Goal: Task Accomplishment & Management: Manage account settings

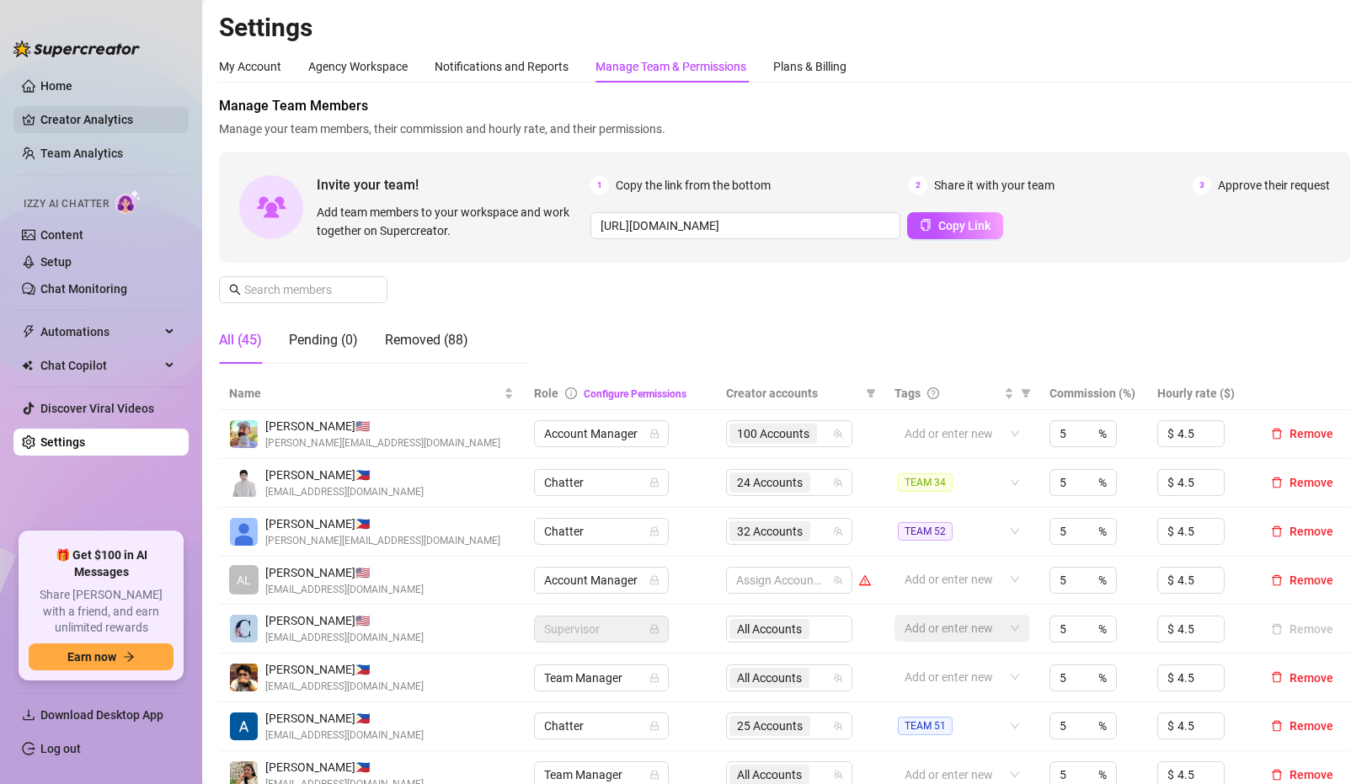
click at [78, 132] on link "Creator Analytics" at bounding box center [107, 119] width 135 height 27
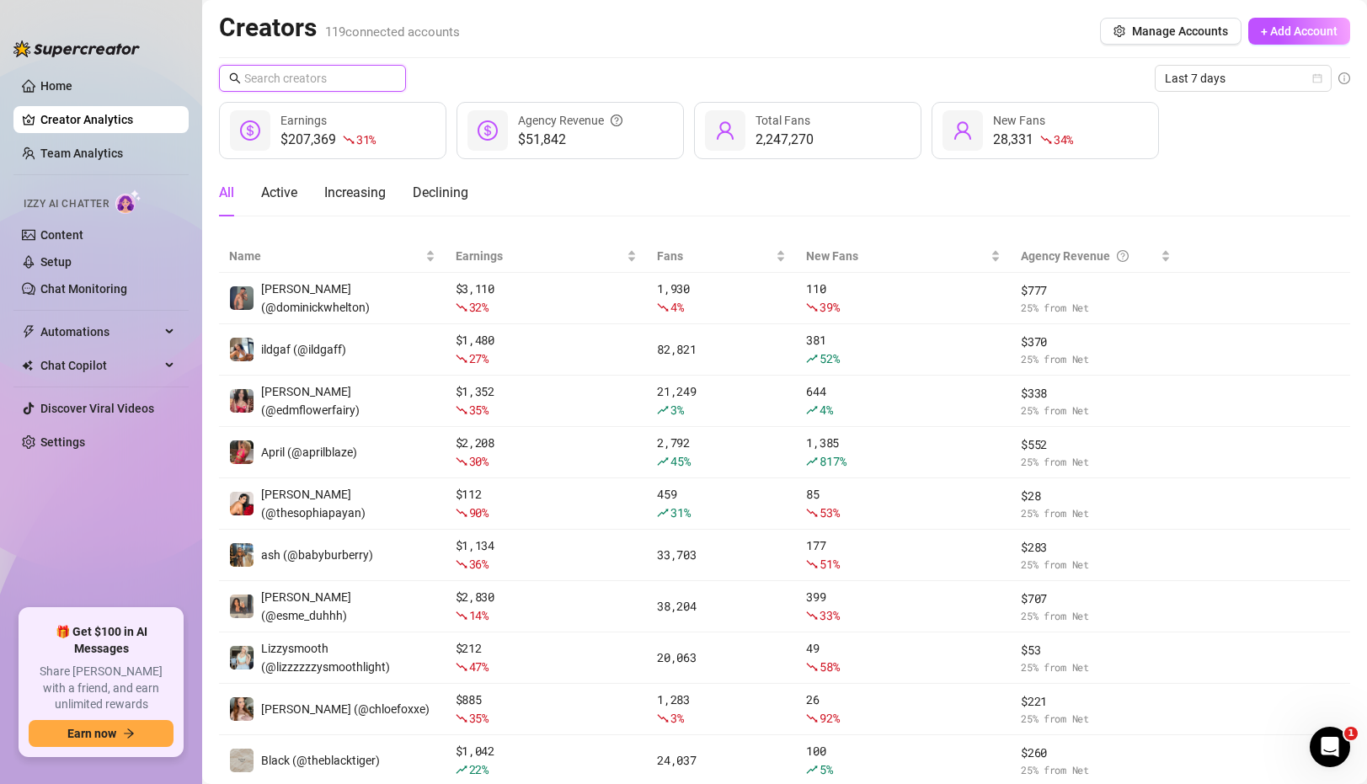
click at [349, 79] on input "text" at bounding box center [313, 78] width 138 height 19
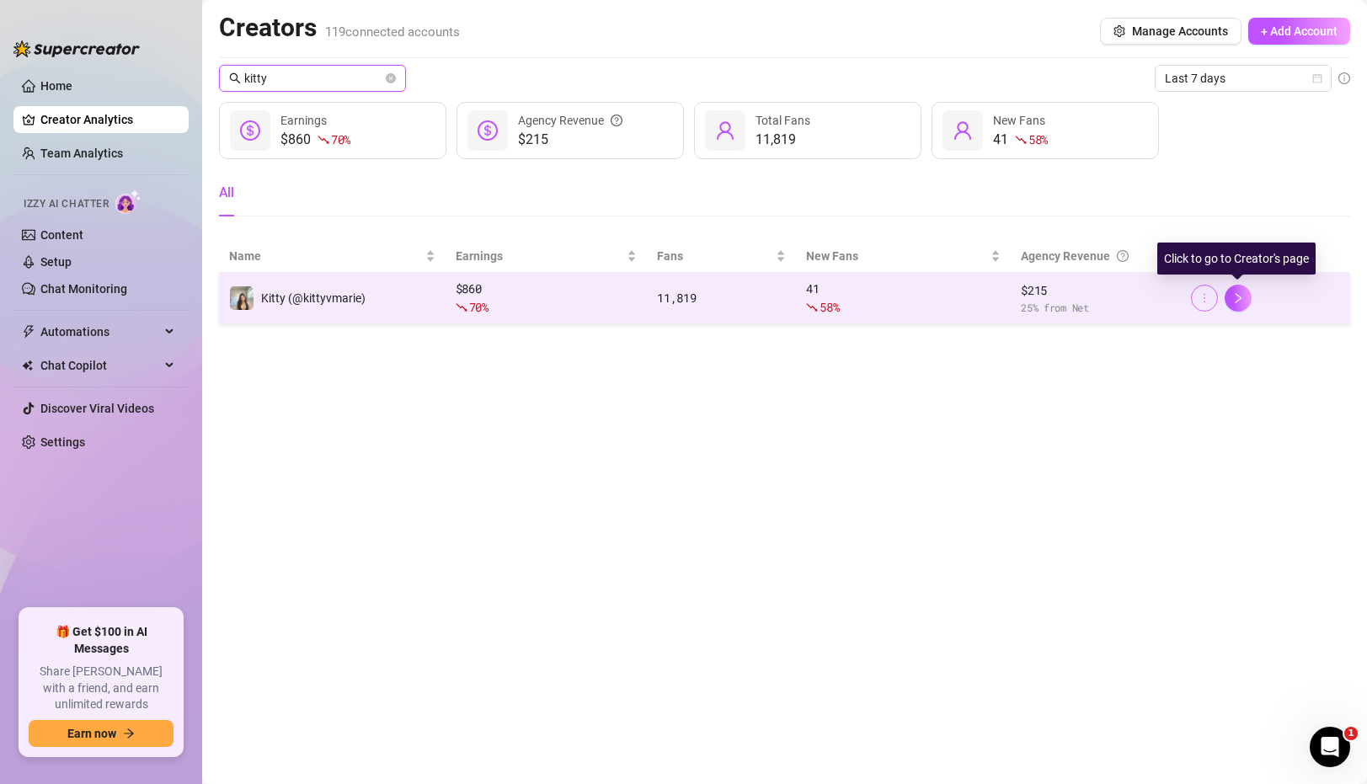
type input "kitty"
click at [1201, 295] on icon "more" at bounding box center [1205, 298] width 12 height 12
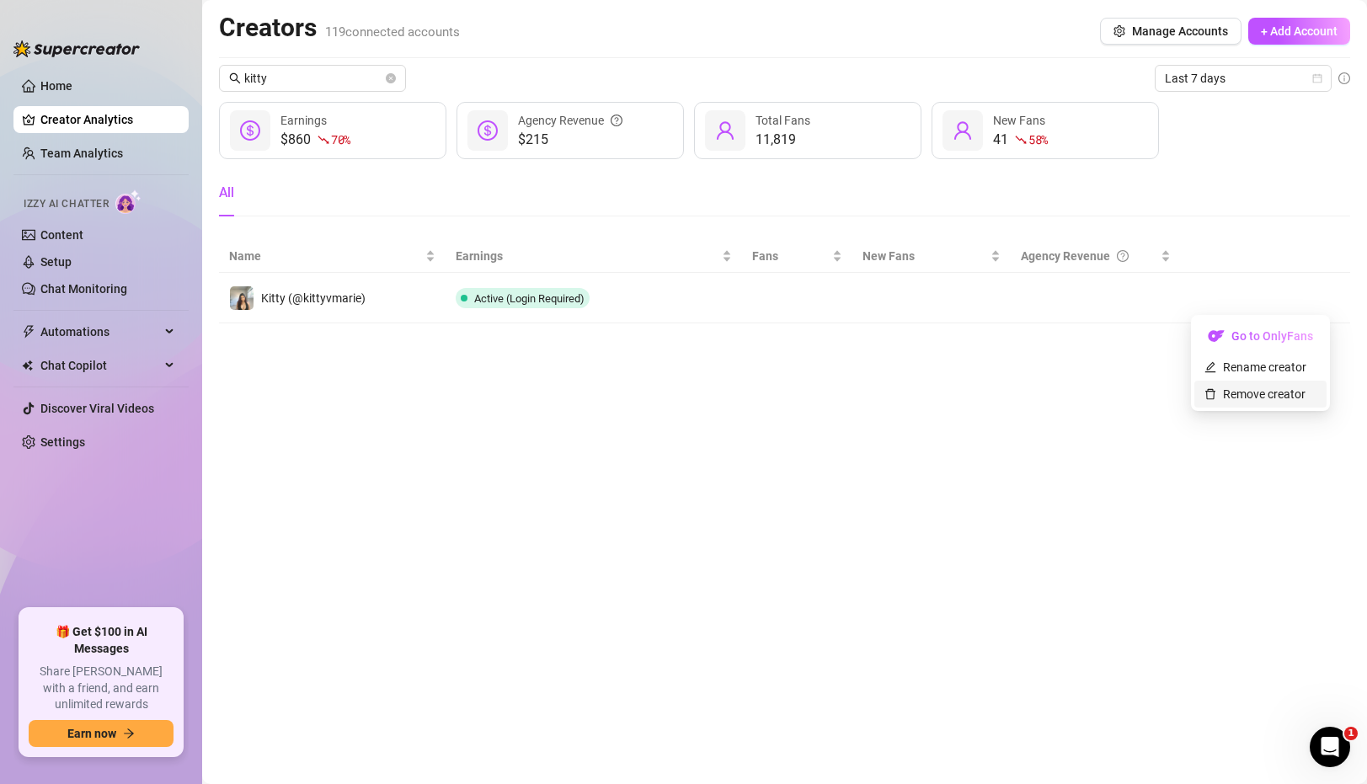
click at [1267, 397] on link "Remove creator" at bounding box center [1255, 394] width 101 height 13
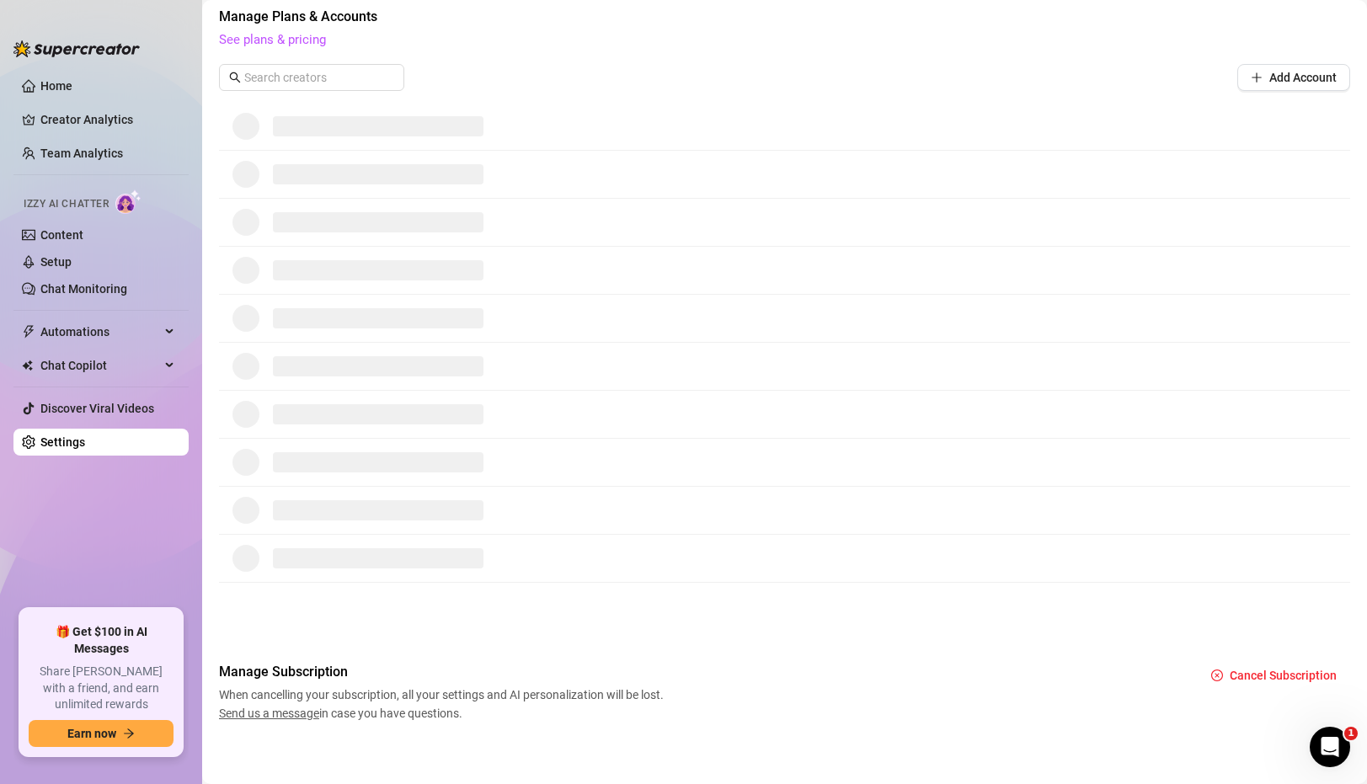
scroll to position [482, 0]
click at [84, 444] on link "Settings" at bounding box center [62, 442] width 45 height 13
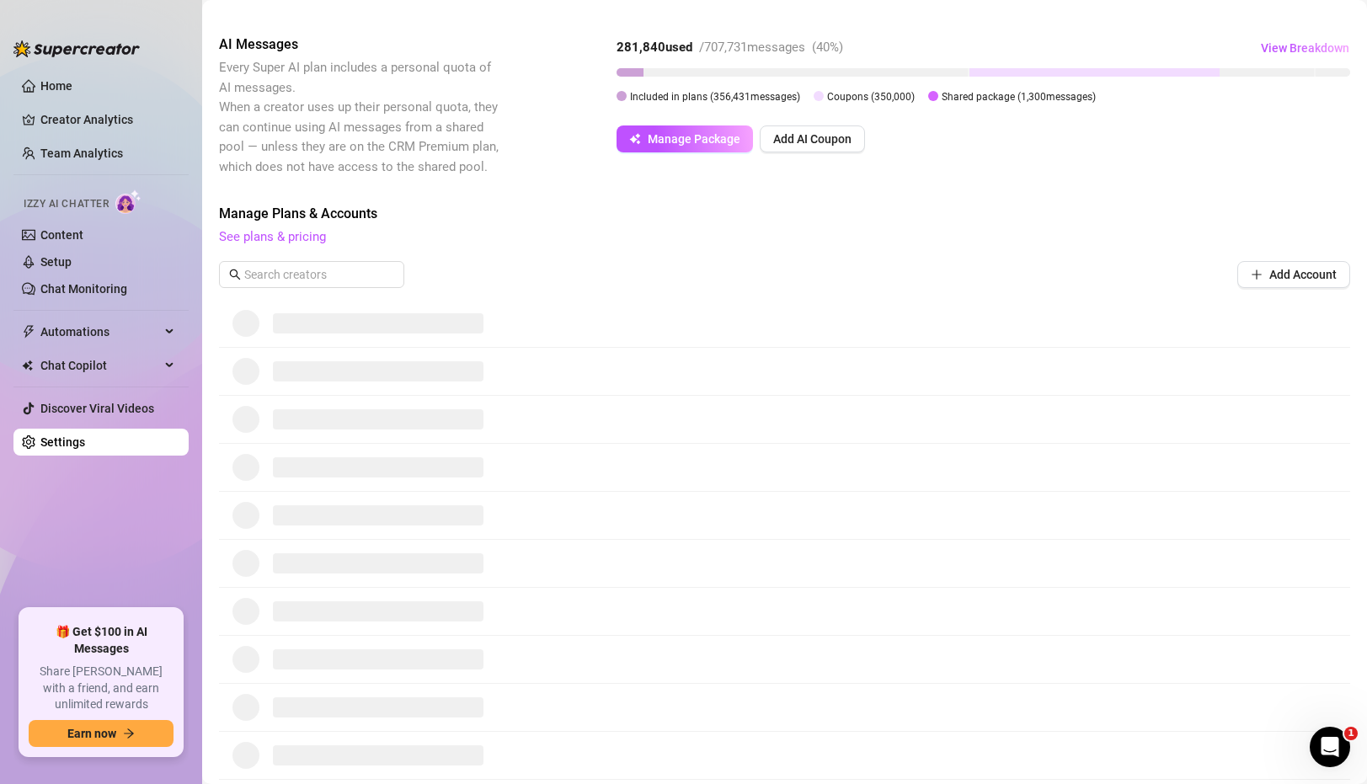
scroll to position [280, 0]
click at [340, 273] on input "text" at bounding box center [312, 275] width 136 height 19
type input "kitty"
click at [111, 120] on link "Creator Analytics" at bounding box center [107, 119] width 135 height 27
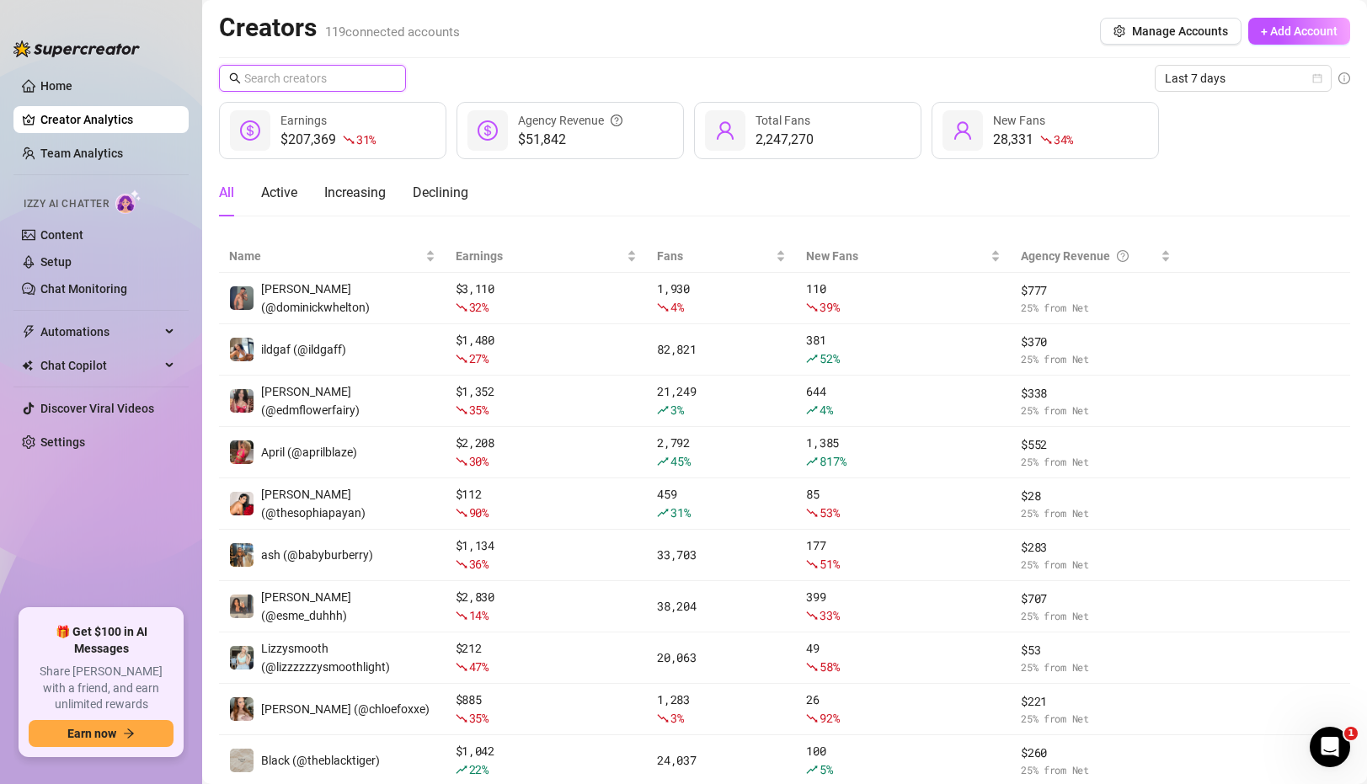
click at [357, 74] on input "text" at bounding box center [313, 78] width 138 height 19
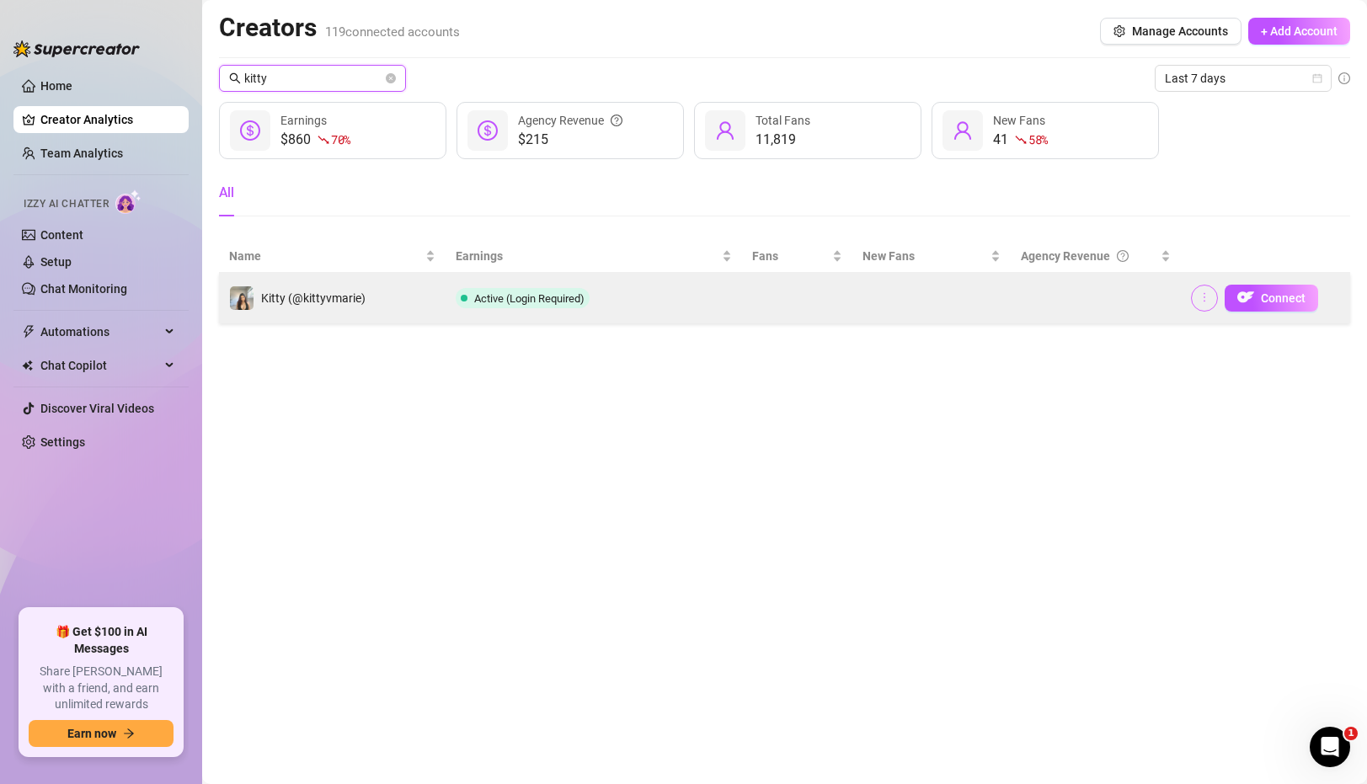
type input "kitty"
click at [1210, 303] on span "button" at bounding box center [1205, 298] width 12 height 13
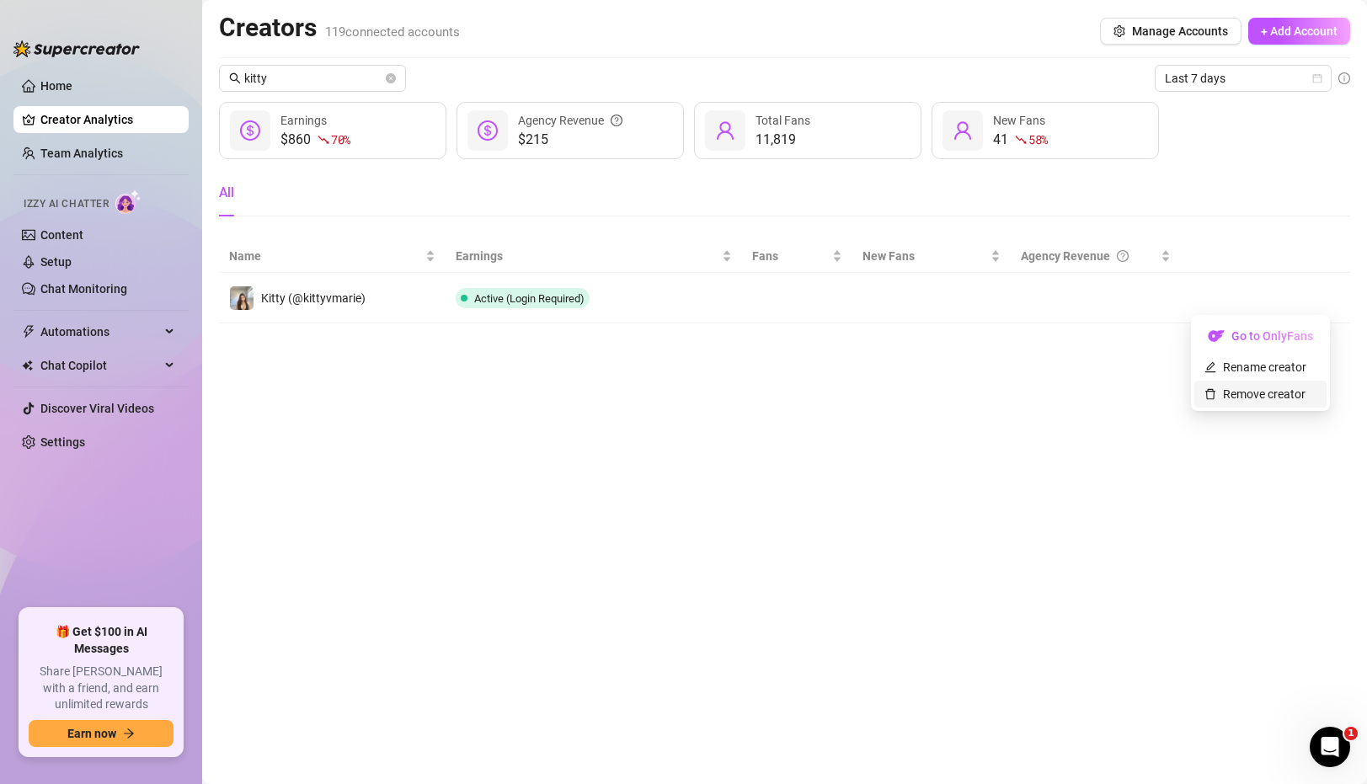
click at [1238, 393] on link "Remove creator" at bounding box center [1255, 394] width 101 height 13
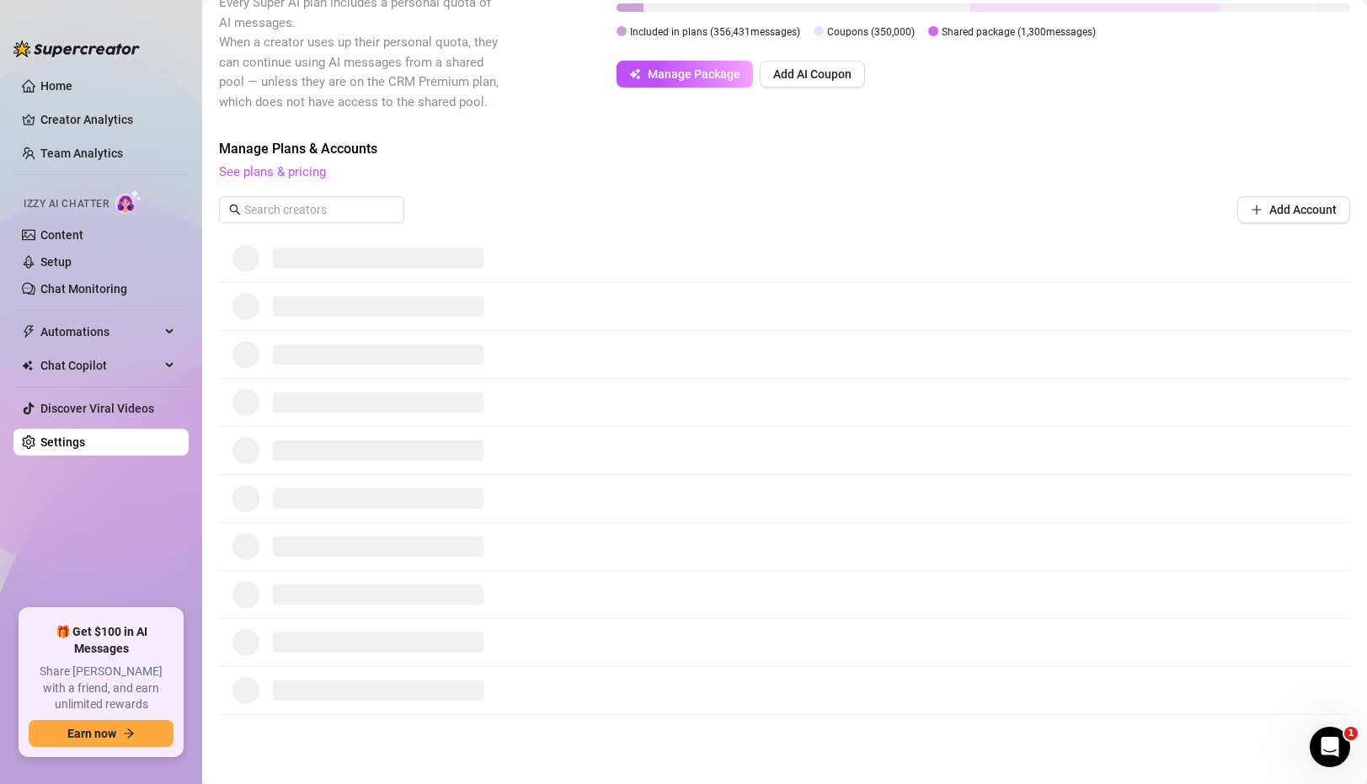
scroll to position [487, 0]
